Goal: Task Accomplishment & Management: Manage account settings

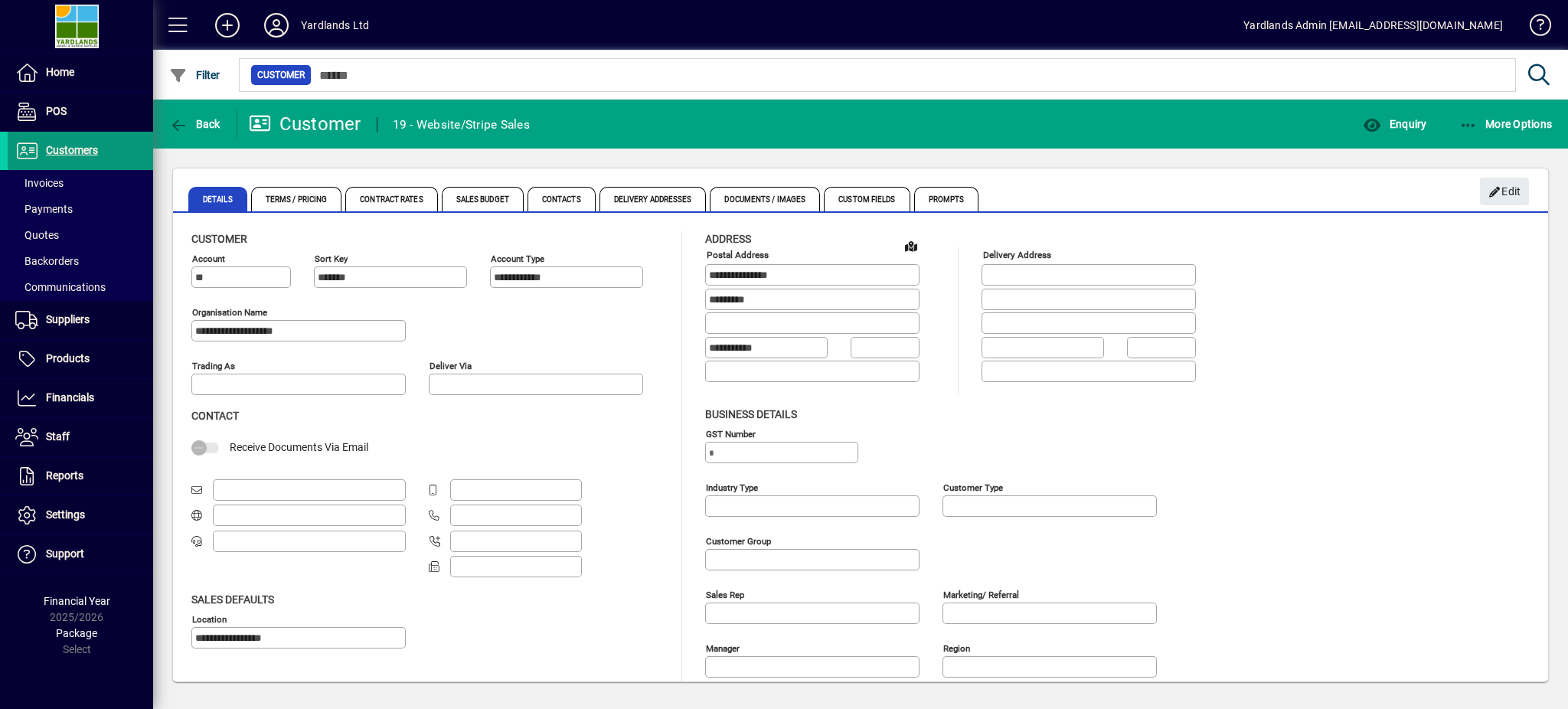
click at [60, 142] on span "Customers" at bounding box center [52, 151] width 91 height 18
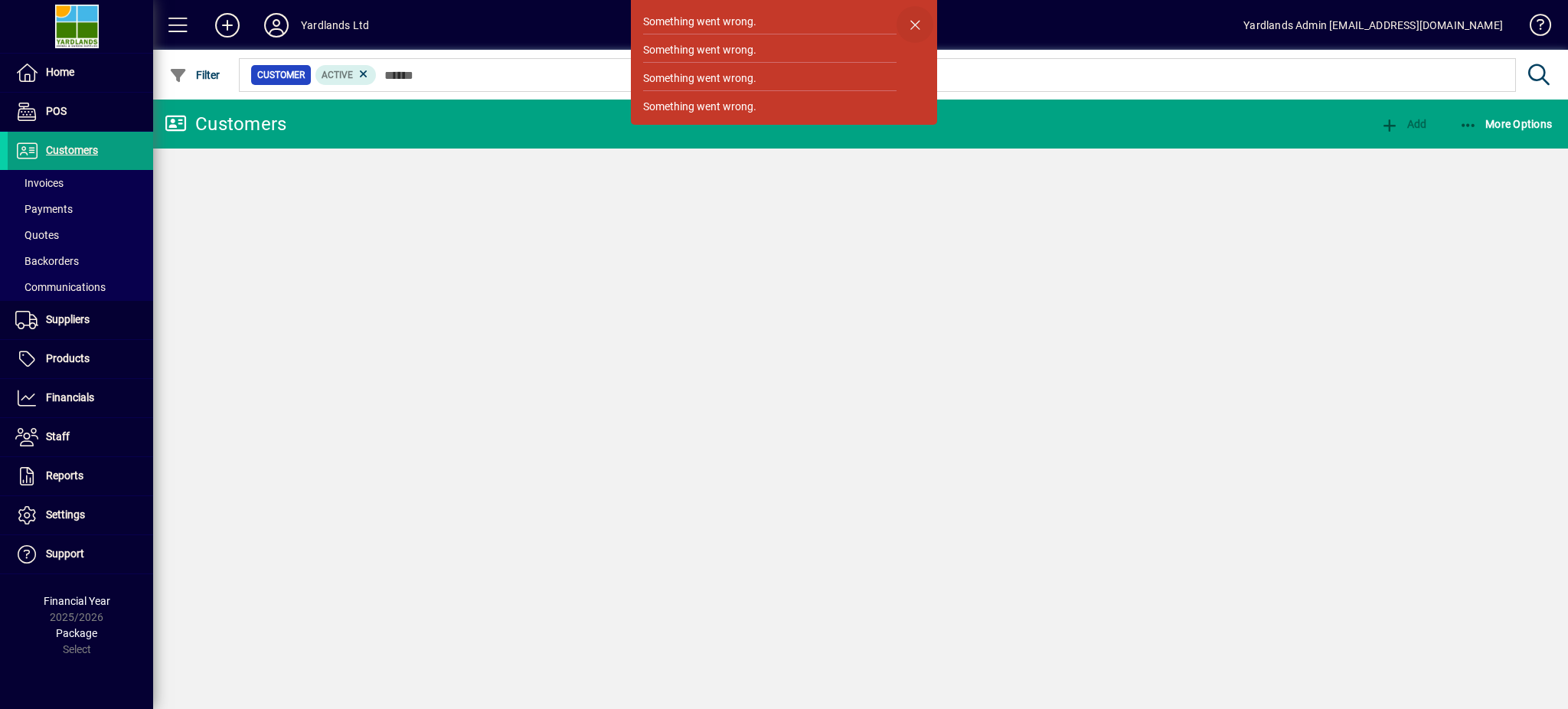
click at [913, 25] on span "button" at bounding box center [915, 25] width 37 height 37
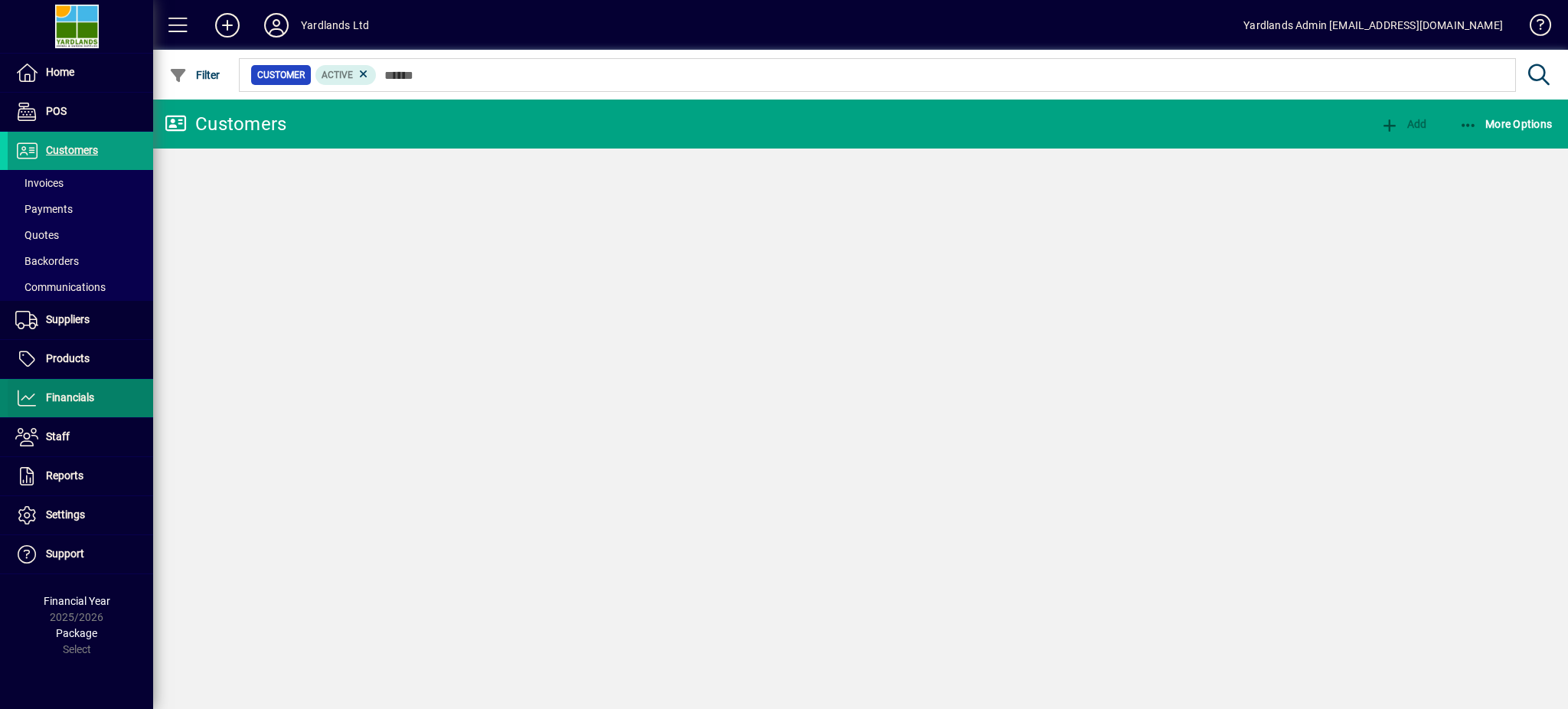
click at [60, 396] on span "Financials" at bounding box center [70, 397] width 49 height 12
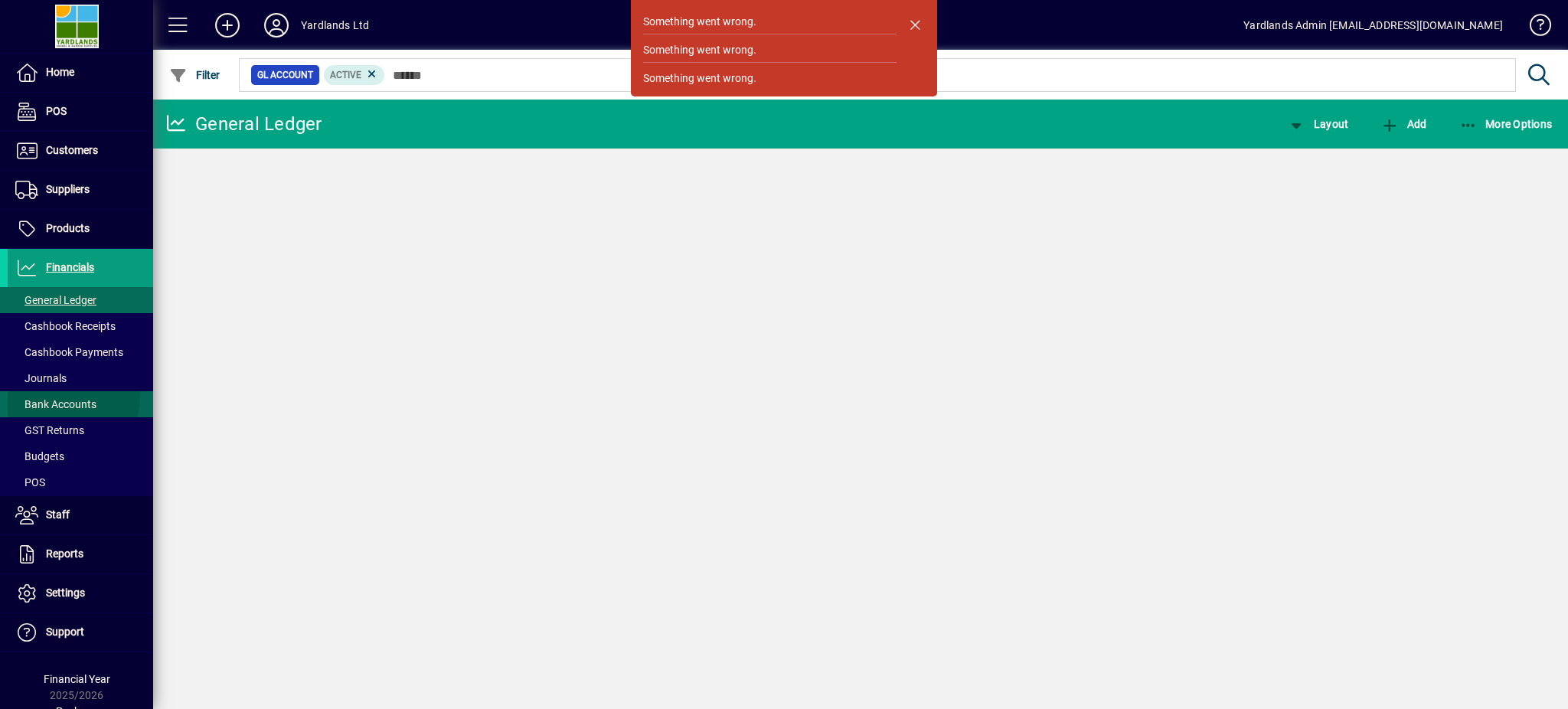
click at [51, 397] on span "Bank Accounts" at bounding box center [51, 405] width 89 height 16
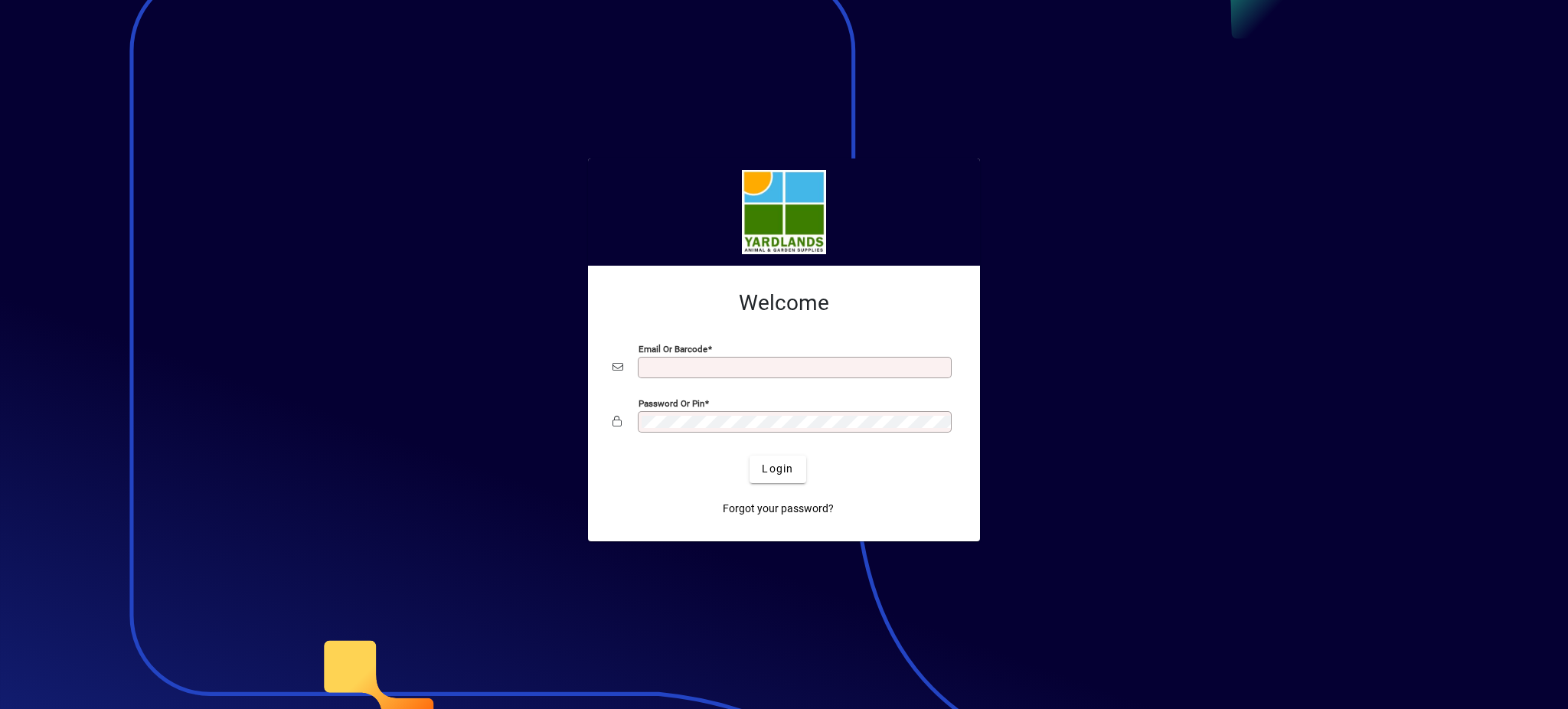
type input "**********"
click at [571, 431] on app-login-layout "**********" at bounding box center [784, 354] width 1568 height 709
click at [681, 477] on div "Login" at bounding box center [778, 469] width 343 height 27
click at [767, 473] on span "Login" at bounding box center [778, 469] width 31 height 16
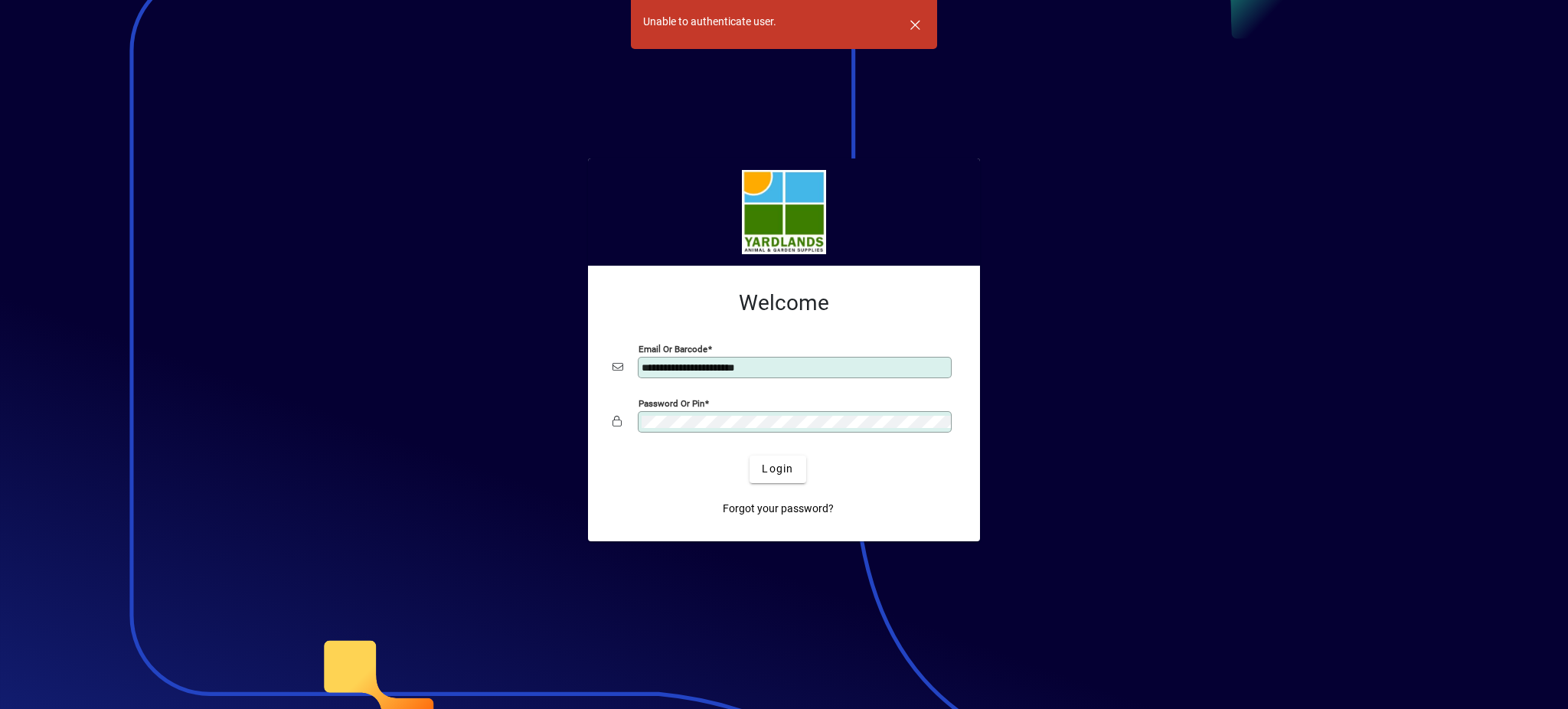
click at [613, 425] on div "Password or Pin" at bounding box center [784, 422] width 343 height 29
click at [724, 494] on span at bounding box center [778, 509] width 124 height 37
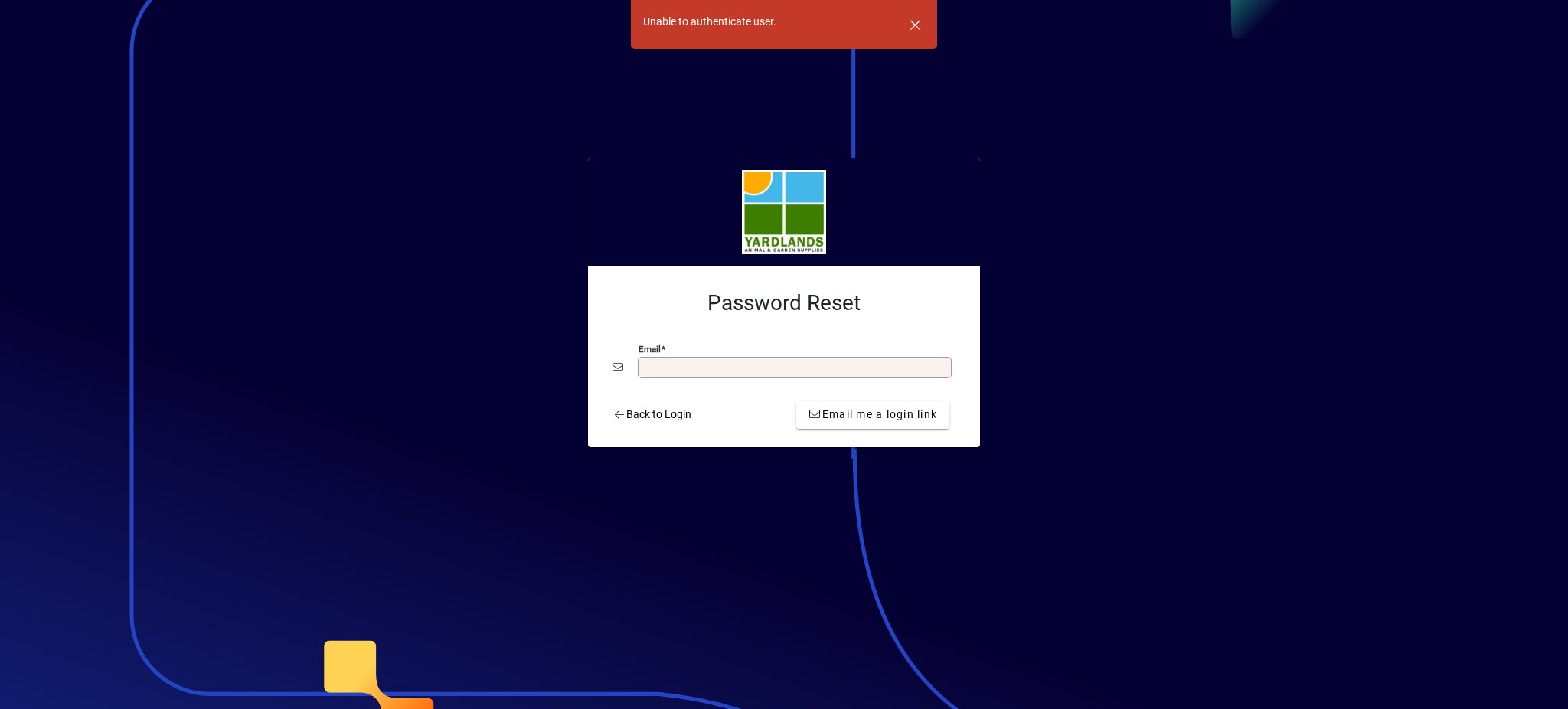
click at [1025, 365] on div at bounding box center [784, 354] width 1568 height 709
click at [659, 416] on span "Back to Login" at bounding box center [652, 415] width 79 height 16
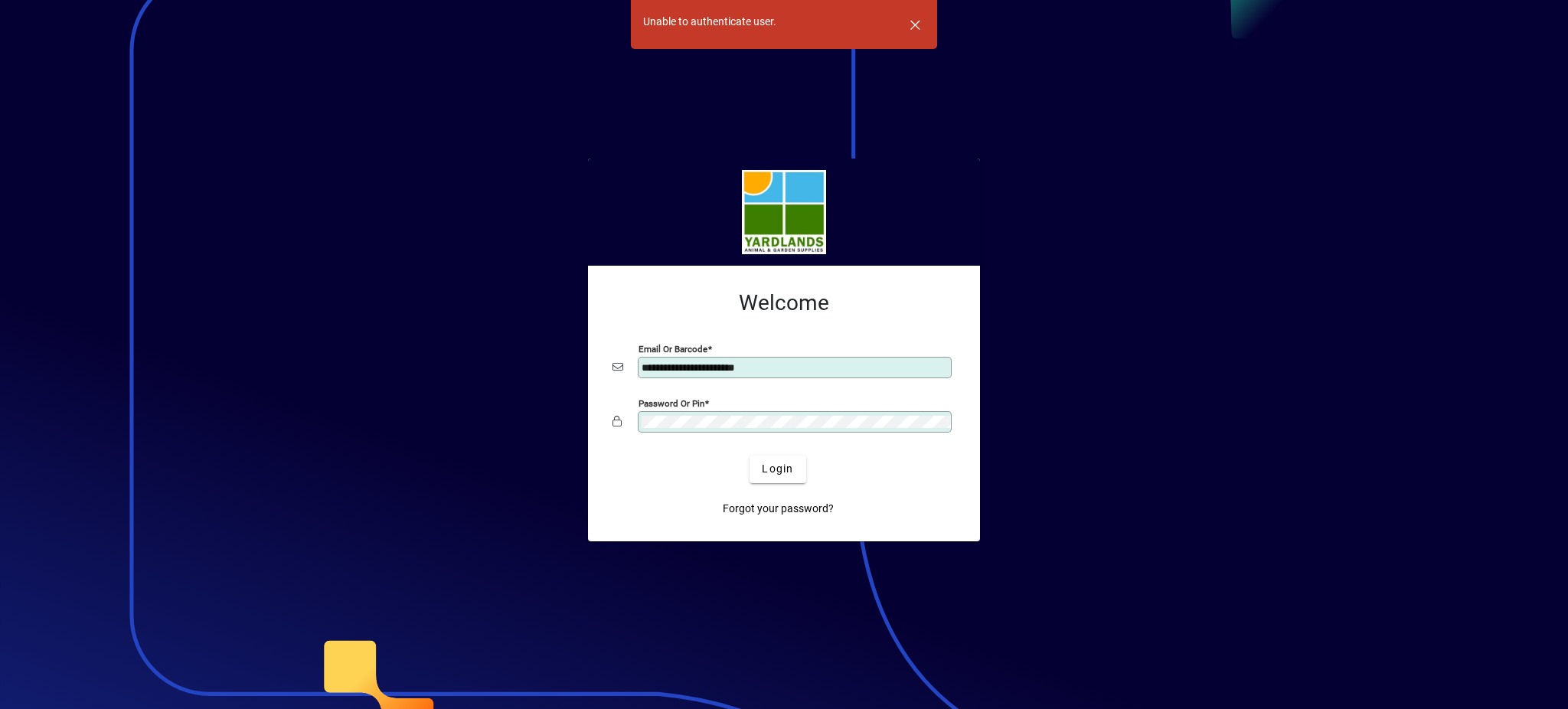
click at [542, 449] on app-login-layout "**********" at bounding box center [784, 354] width 1568 height 709
drag, startPoint x: 1076, startPoint y: 226, endPoint x: 981, endPoint y: 496, distance: 286.2
click at [1074, 229] on div at bounding box center [784, 354] width 1568 height 709
click at [789, 473] on span "Login" at bounding box center [778, 469] width 31 height 16
